Goal: Task Accomplishment & Management: Use online tool/utility

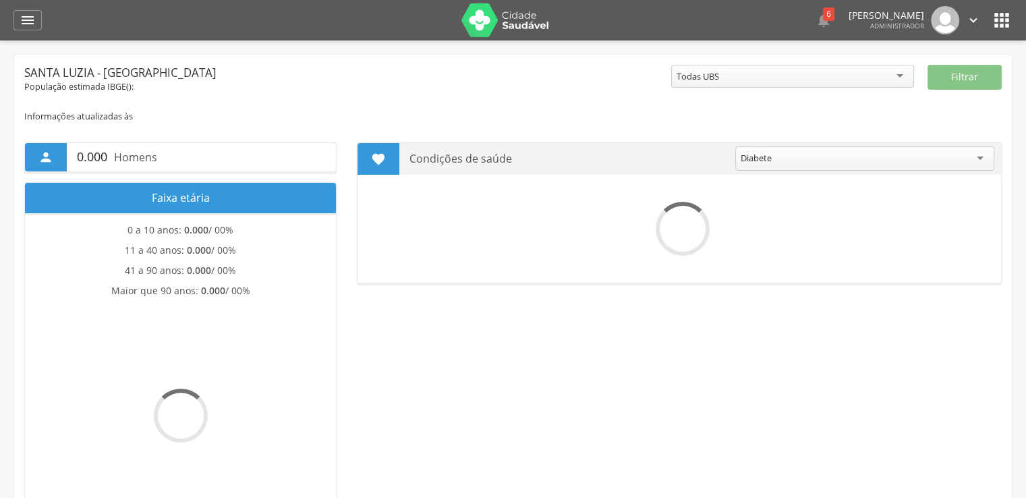
click at [24, 7] on div " Dashboard Supervisão Produtividade Mapa da cidade Mapa de cobertura Ranking A…" at bounding box center [512, 20] width 999 height 40
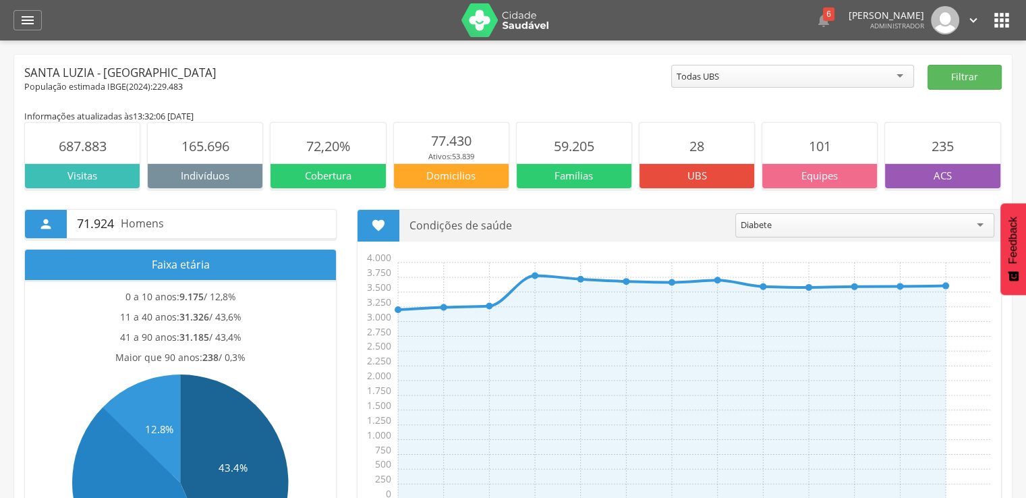
click at [11, 23] on header " Dashboard Supervisão Produtividade Mapa da cidade Mapa de cobertura Ranking A…" at bounding box center [513, 20] width 1026 height 40
click at [40, 23] on div "" at bounding box center [27, 20] width 28 height 20
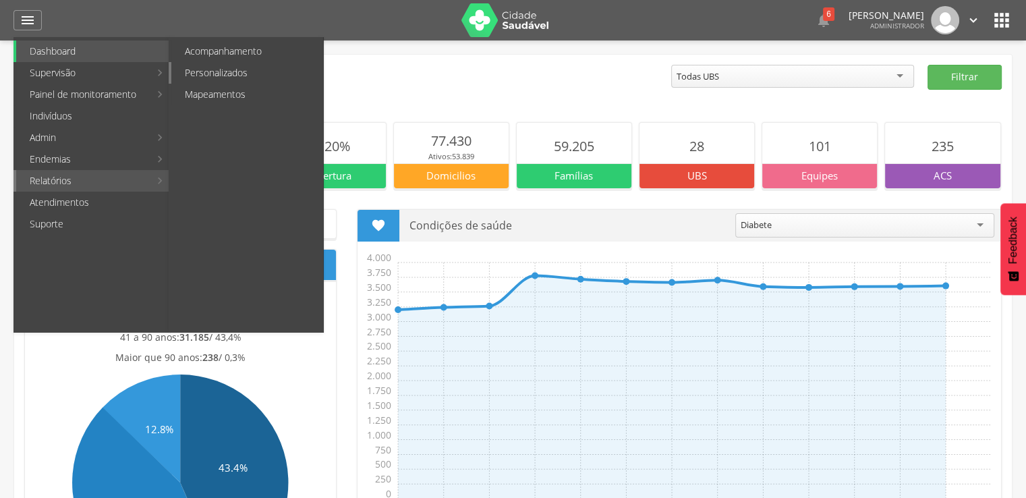
click at [261, 77] on link "Personalizados" at bounding box center [247, 73] width 152 height 22
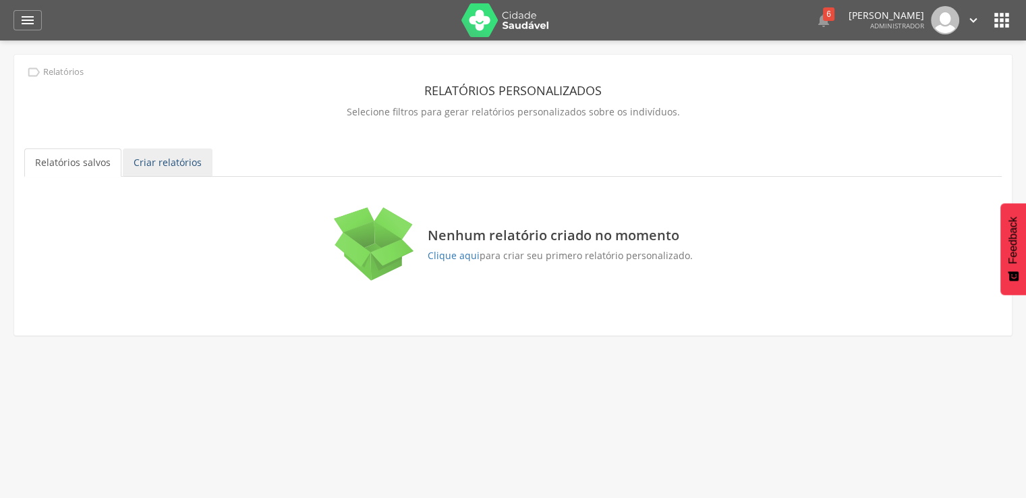
click at [148, 160] on link "Criar relatórios" at bounding box center [168, 162] width 90 height 28
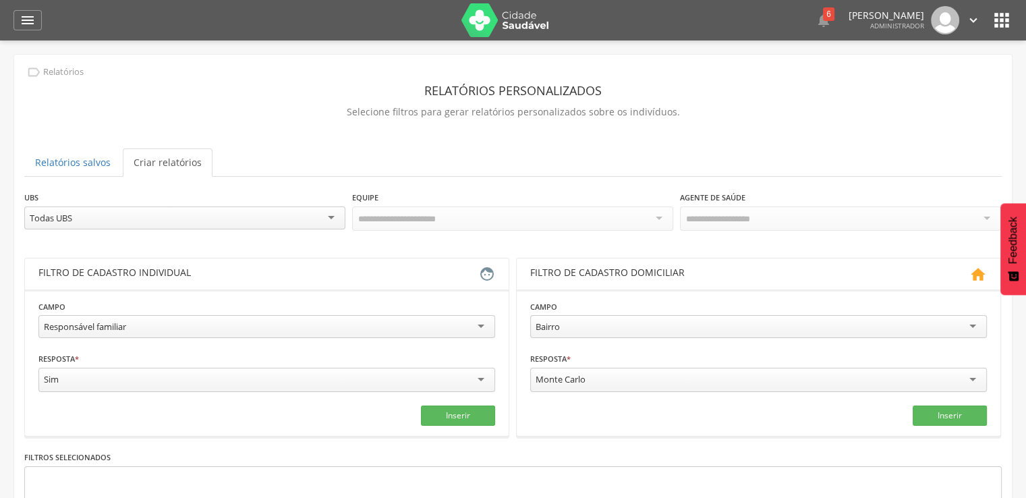
click at [187, 220] on div "Todas UBS" at bounding box center [184, 217] width 321 height 23
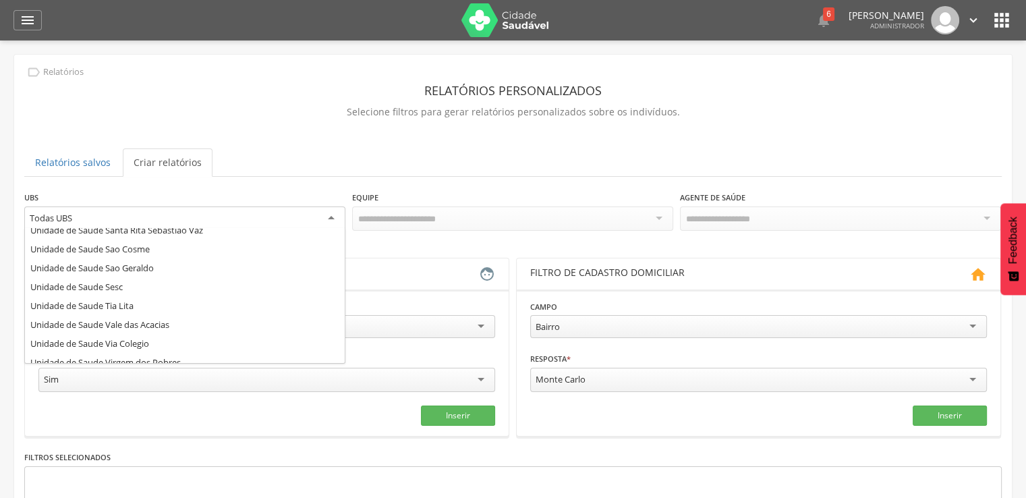
scroll to position [405, 0]
